Goal: Navigation & Orientation: Go to known website

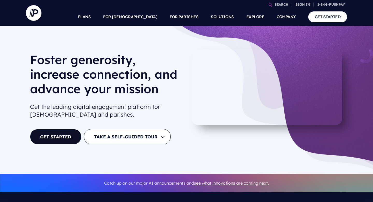
click at [97, 83] on h1 "Foster generosity, increase connection, and advance your mission" at bounding box center [106, 76] width 152 height 48
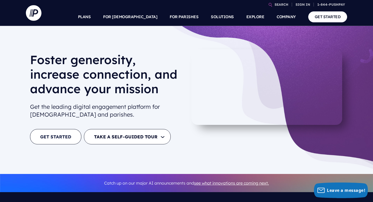
click at [63, 141] on link "GET STARTED" at bounding box center [55, 136] width 51 height 15
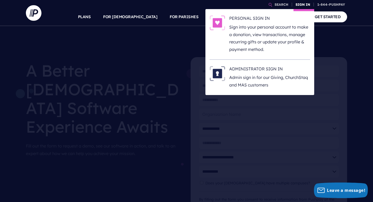
click at [303, 3] on link "SIGN IN" at bounding box center [303, 4] width 19 height 9
click at [265, 68] on h6 "ADMINISTRATOR SIGN IN" at bounding box center [269, 70] width 81 height 8
